Goal: Check status: Check status

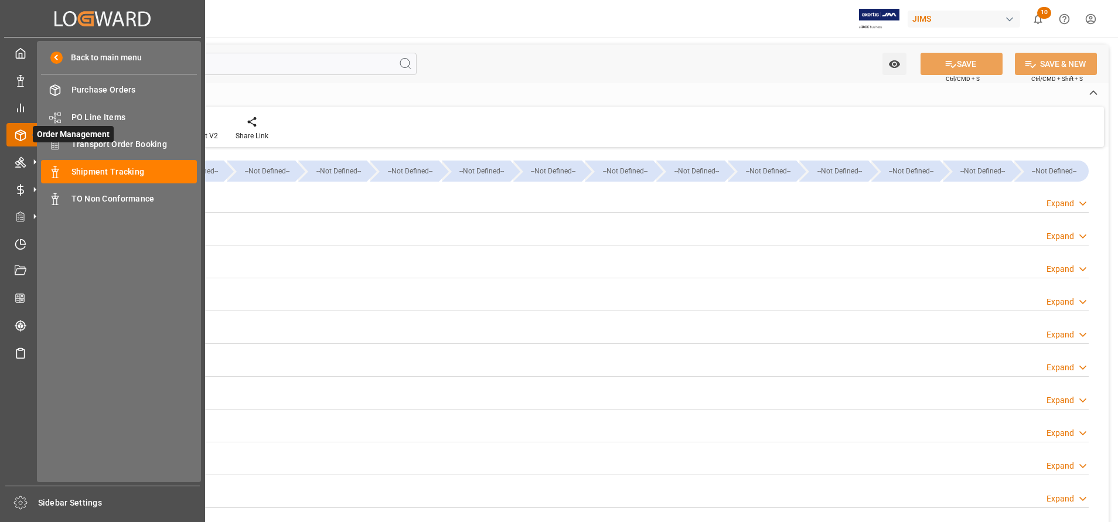
scroll to position [448, 0]
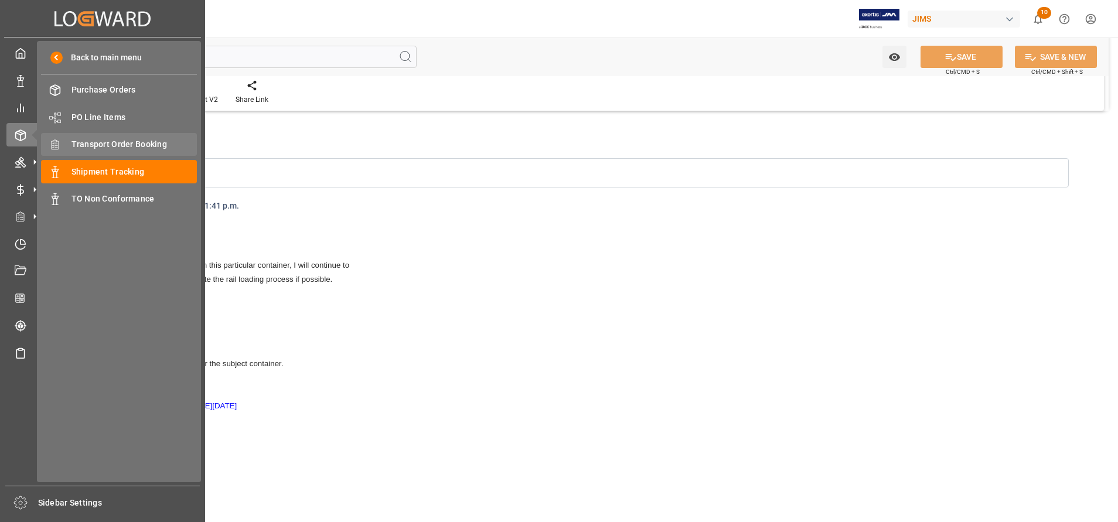
click at [131, 145] on span "Transport Order Booking" at bounding box center [135, 144] width 126 height 12
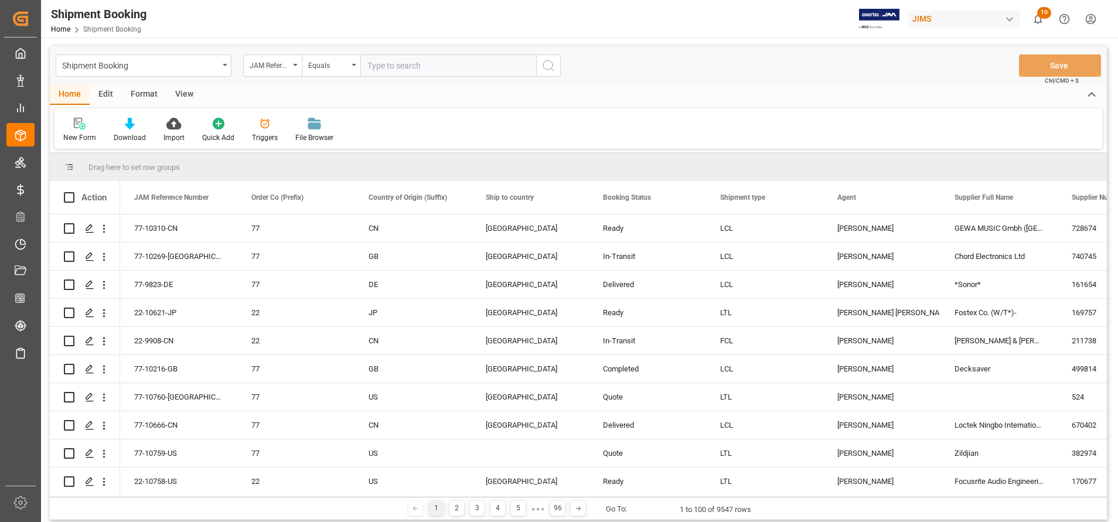
click at [464, 66] on input "text" at bounding box center [448, 66] width 176 height 22
type input "77-10089-[GEOGRAPHIC_DATA]"
click at [549, 69] on icon "search button" at bounding box center [549, 66] width 14 height 14
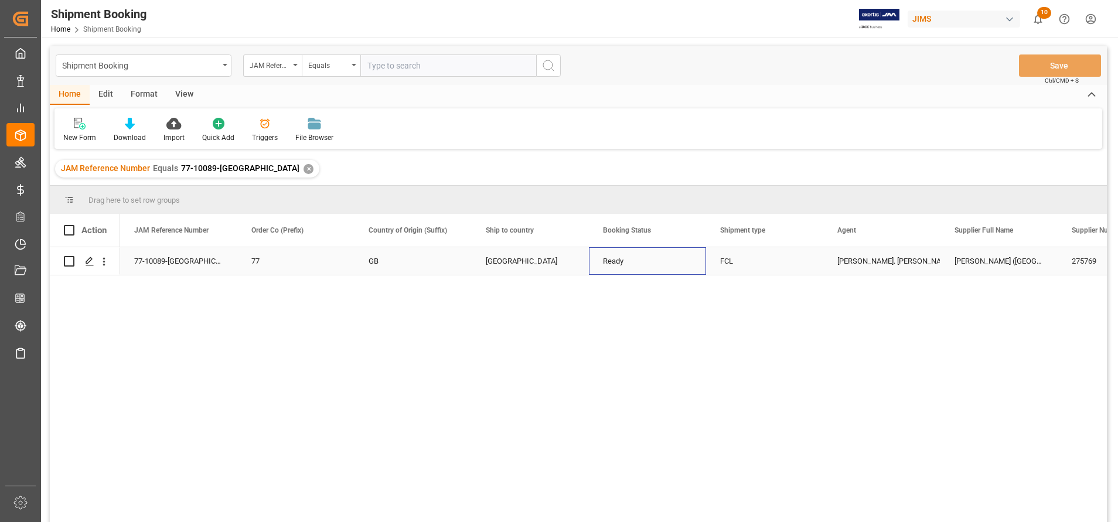
click at [606, 250] on div "Ready" at bounding box center [647, 261] width 89 height 27
drag, startPoint x: 674, startPoint y: 347, endPoint x: 665, endPoint y: 352, distance: 10.3
click at [673, 348] on div "77-10089-GB 77 GB Canada Ready FCL [PERSON_NAME] St. [PERSON_NAME] ([GEOGRAPHIC…" at bounding box center [613, 388] width 987 height 283
